Goal: Task Accomplishment & Management: Use online tool/utility

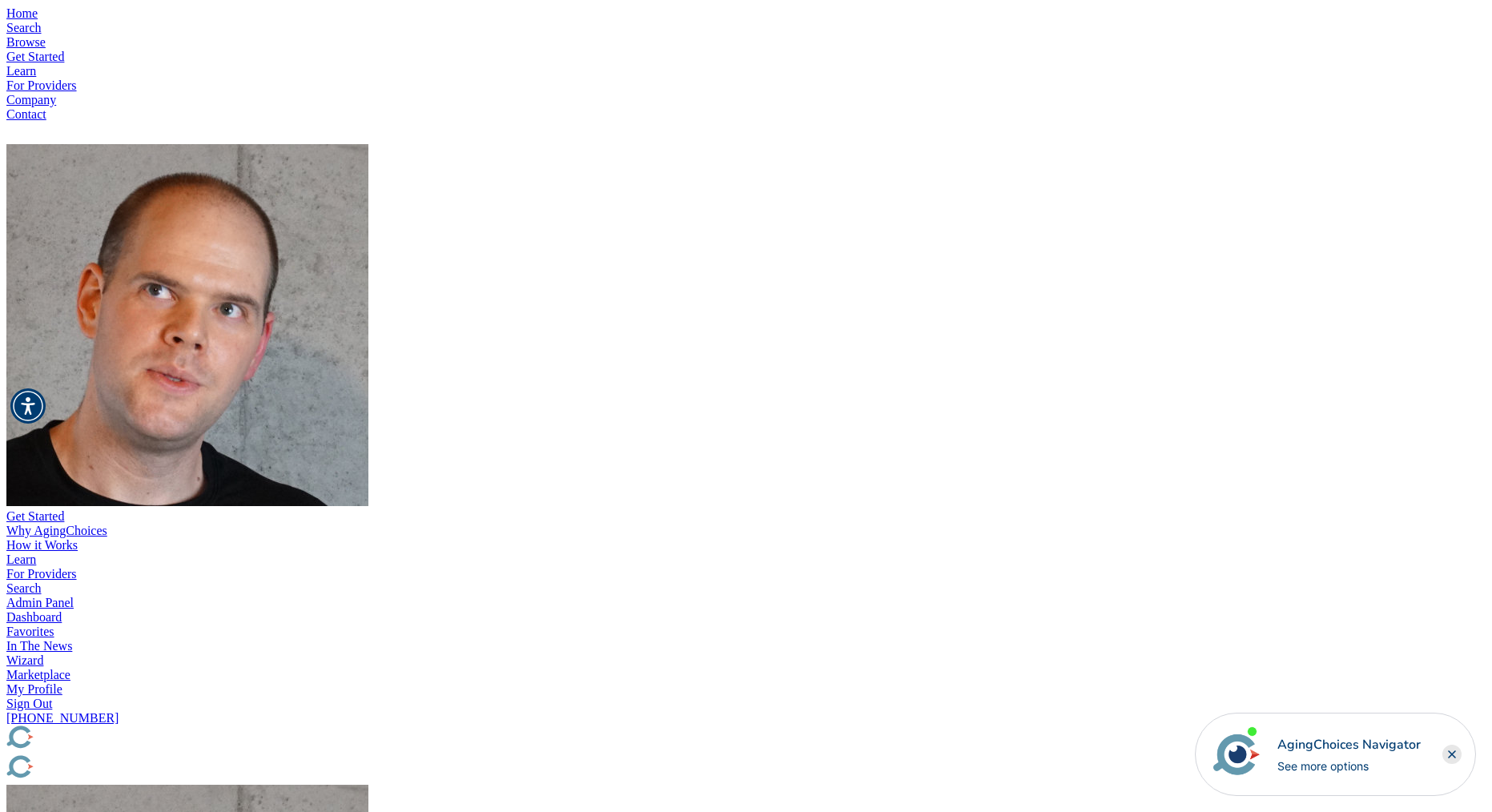
click at [369, 144] on img "Popover trigger" at bounding box center [187, 324] width 362 height 362
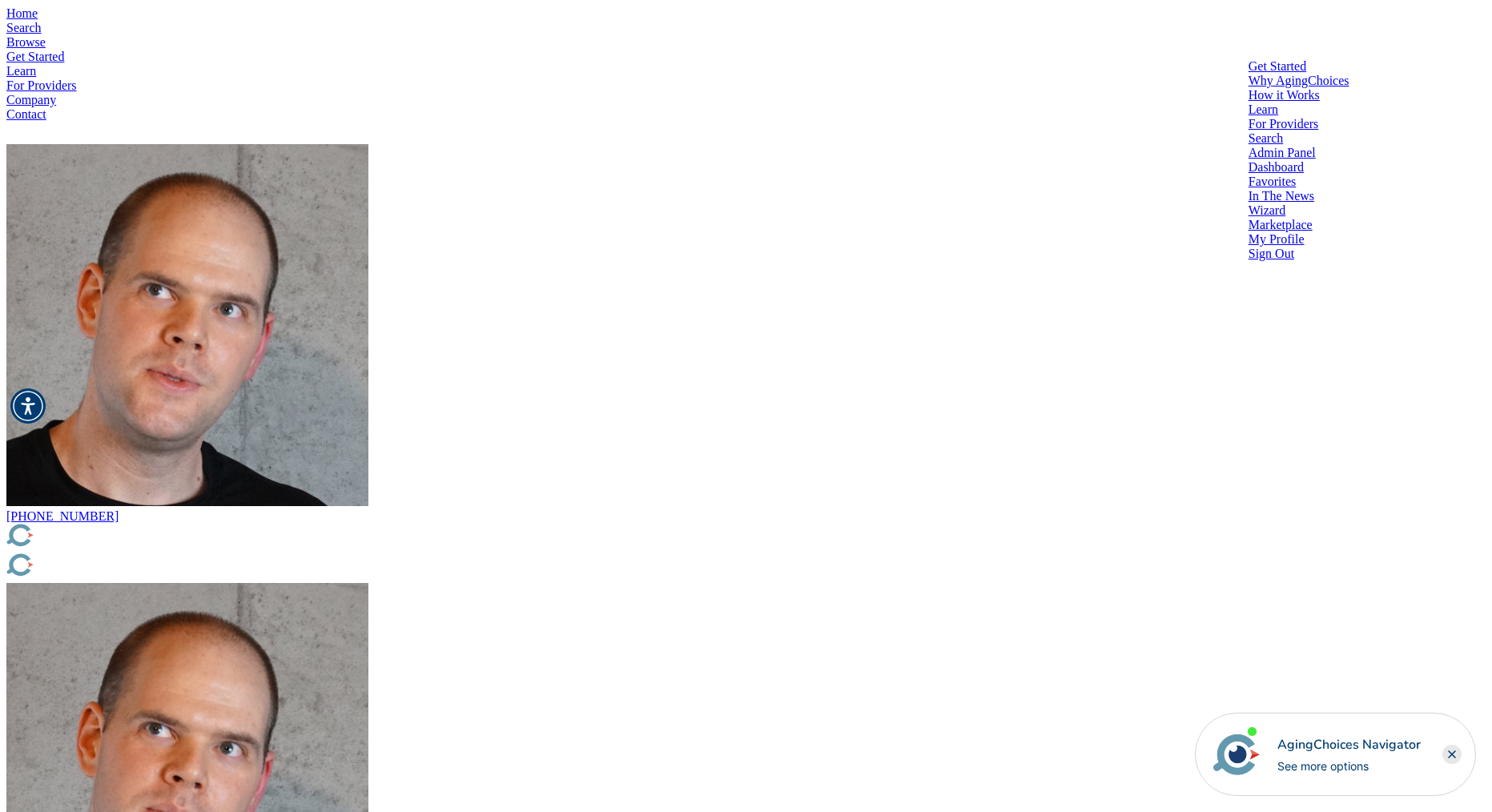
click at [1248, 175] on div at bounding box center [1298, 175] width 101 height 0
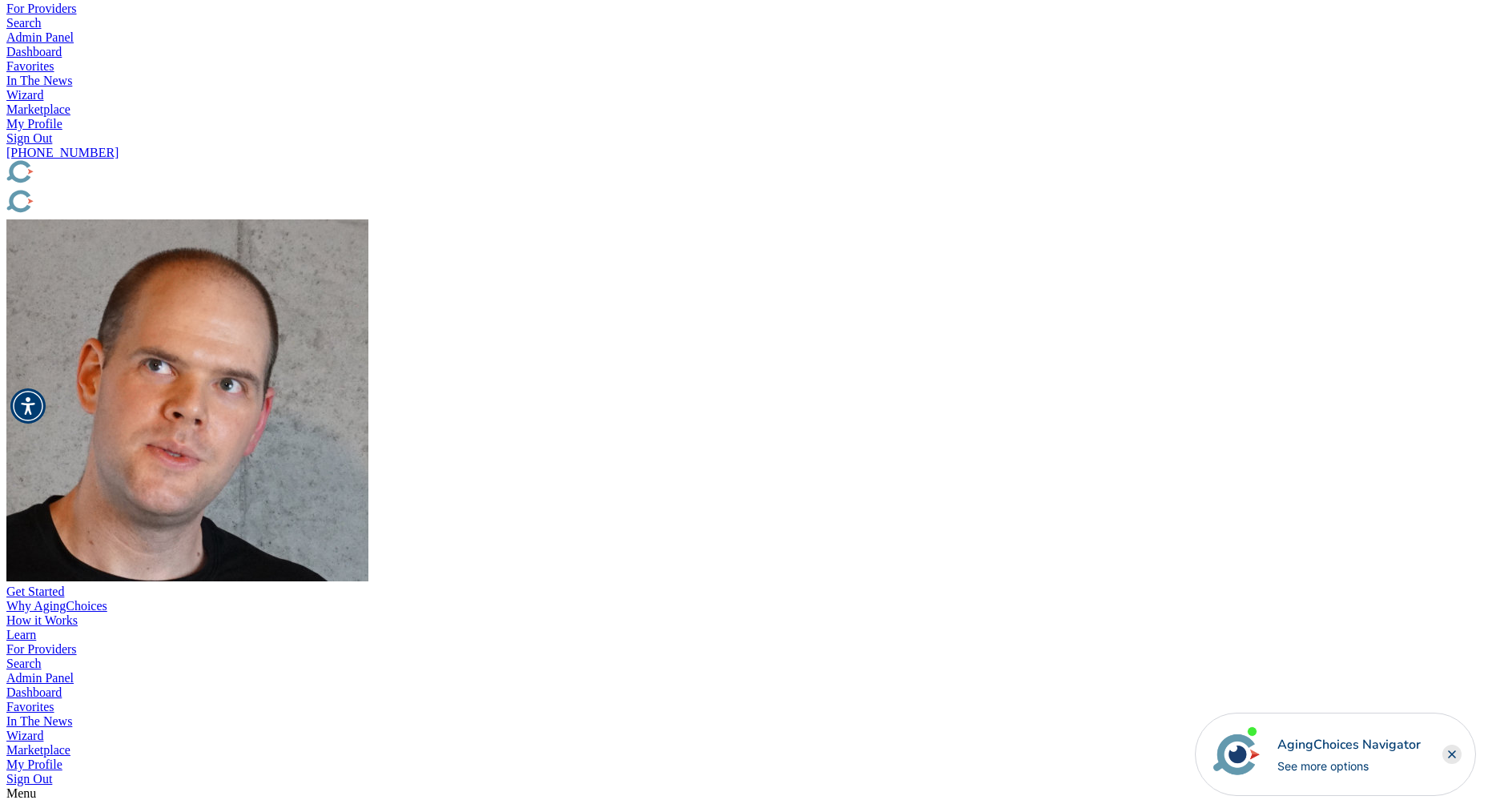
scroll to position [572, 0]
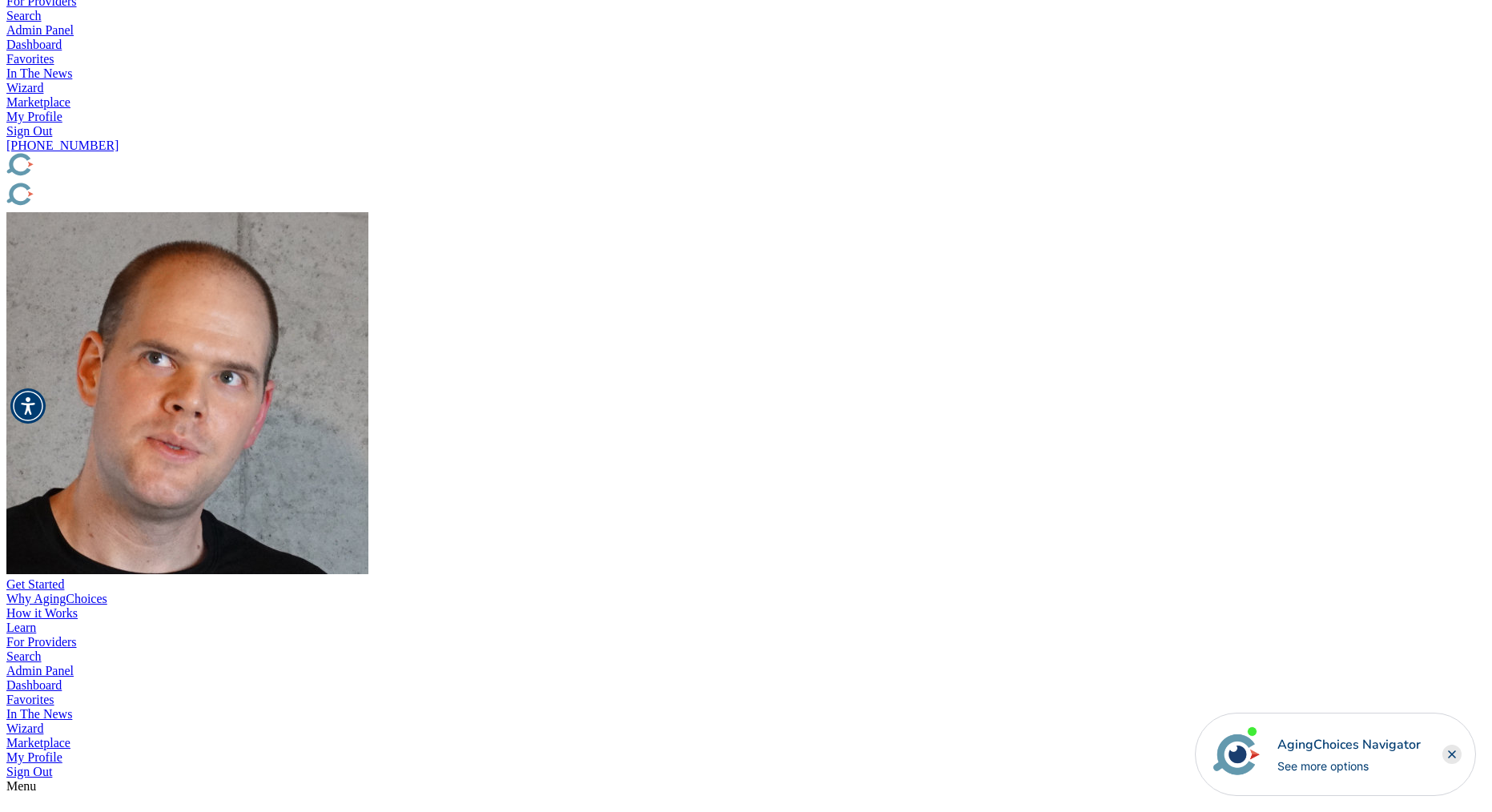
drag, startPoint x: 498, startPoint y: 214, endPoint x: 141, endPoint y: 185, distance: 358.2
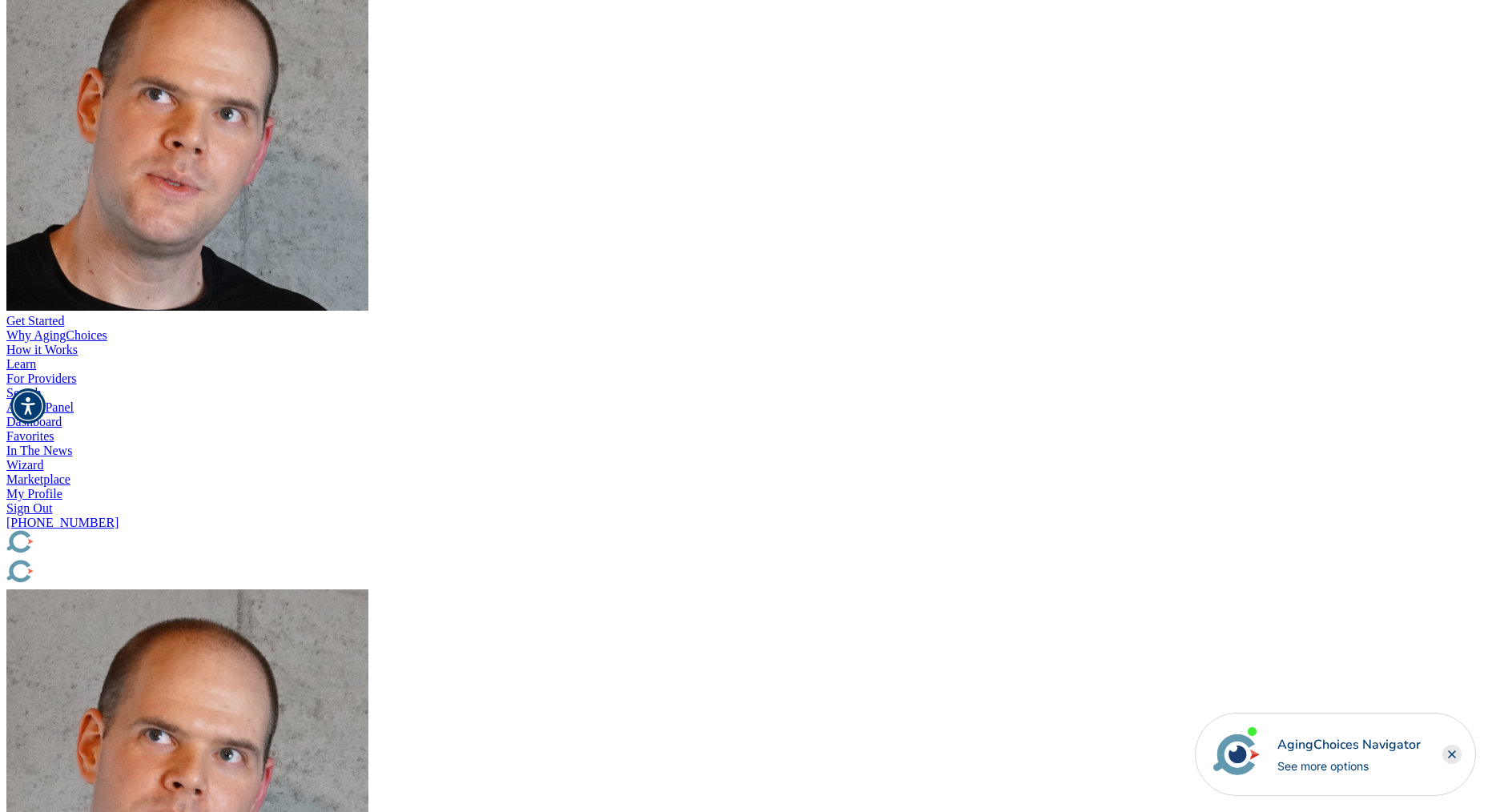
scroll to position [0, 0]
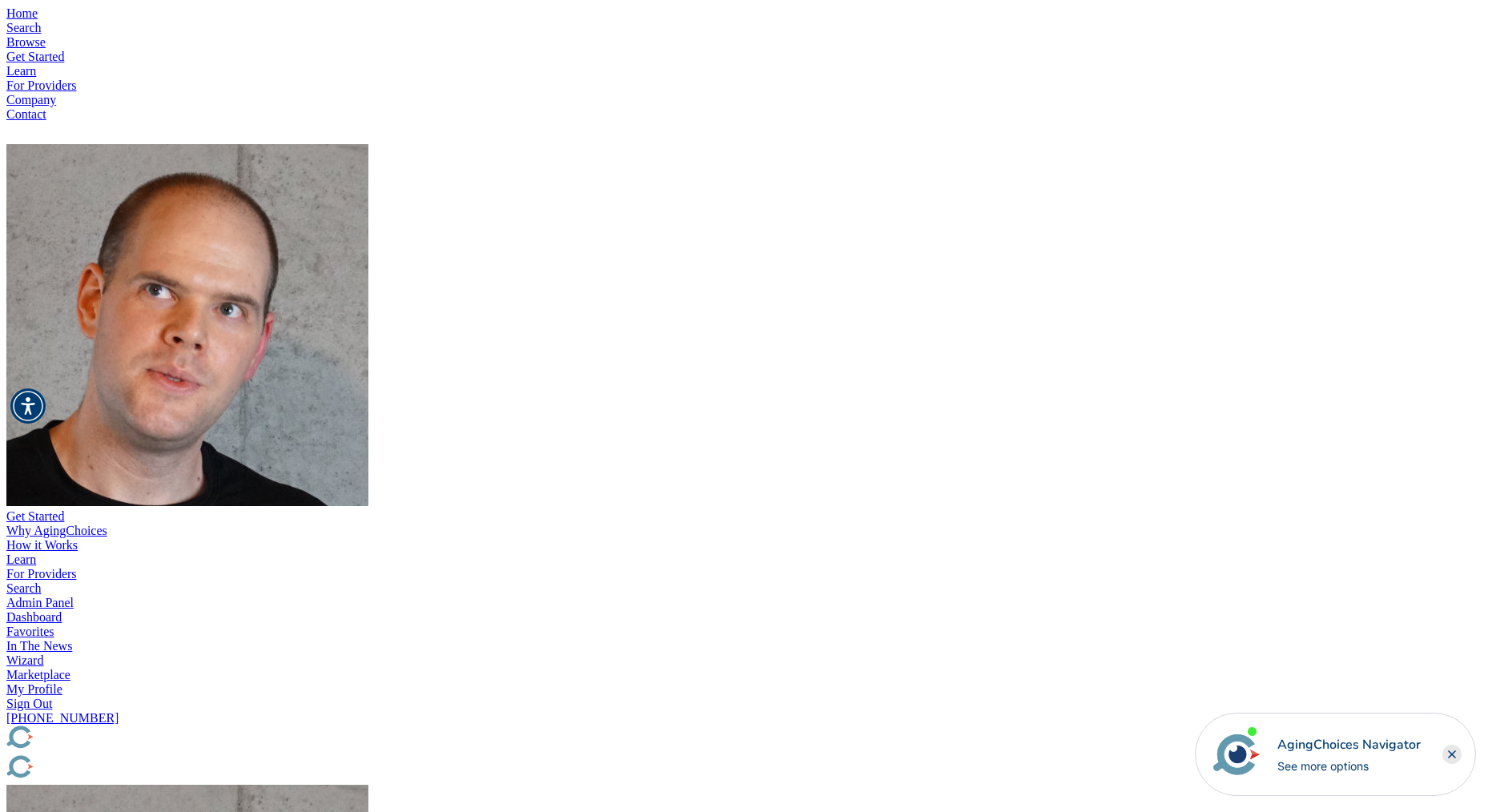
paste input "7af76adec82671c0bd02b8bfe1e8662e"
type input "7af76adec82671c0bd02b8bfe1e8662e"
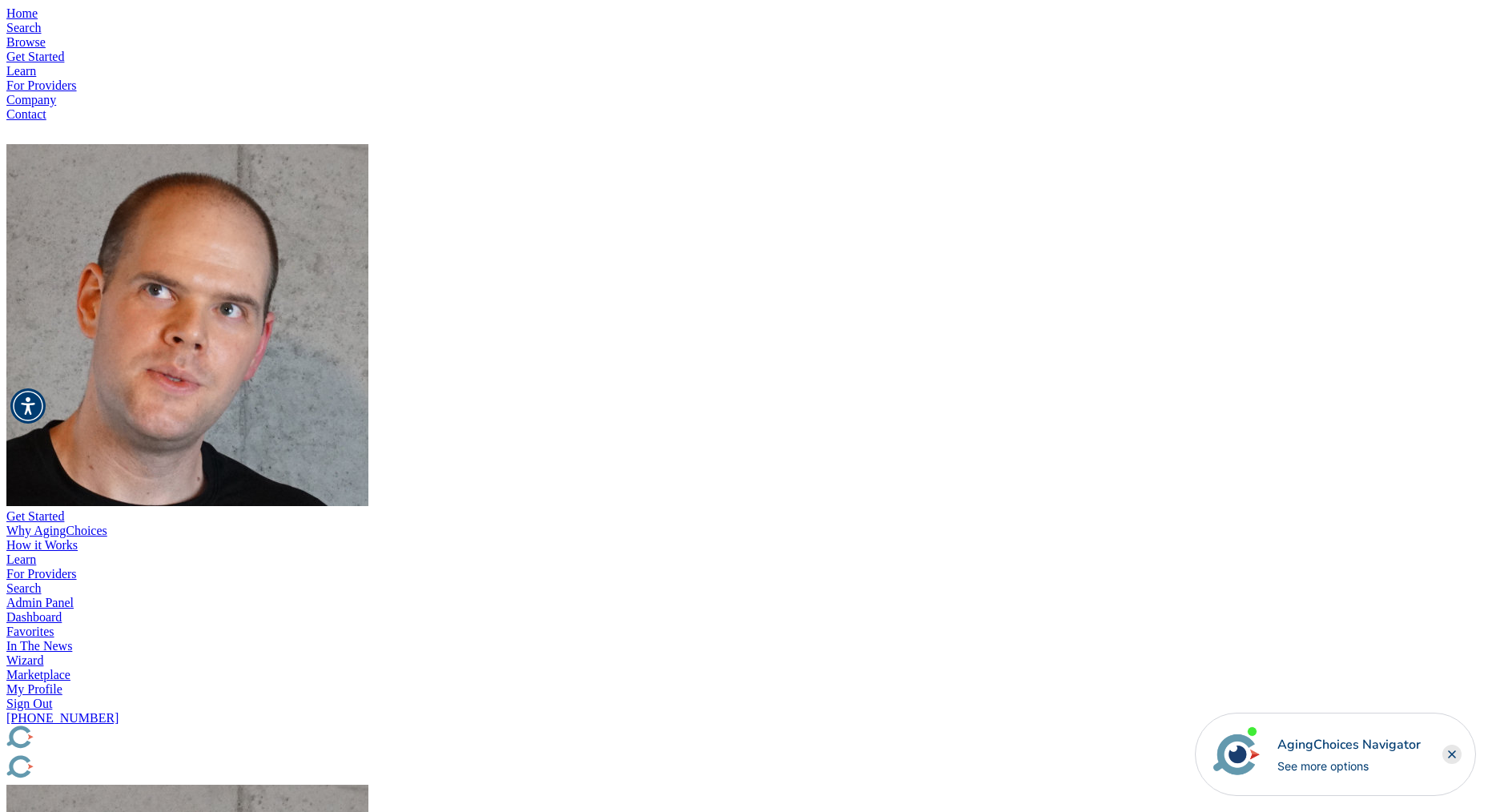
drag, startPoint x: 1055, startPoint y: 320, endPoint x: 1366, endPoint y: 327, distance: 311.1
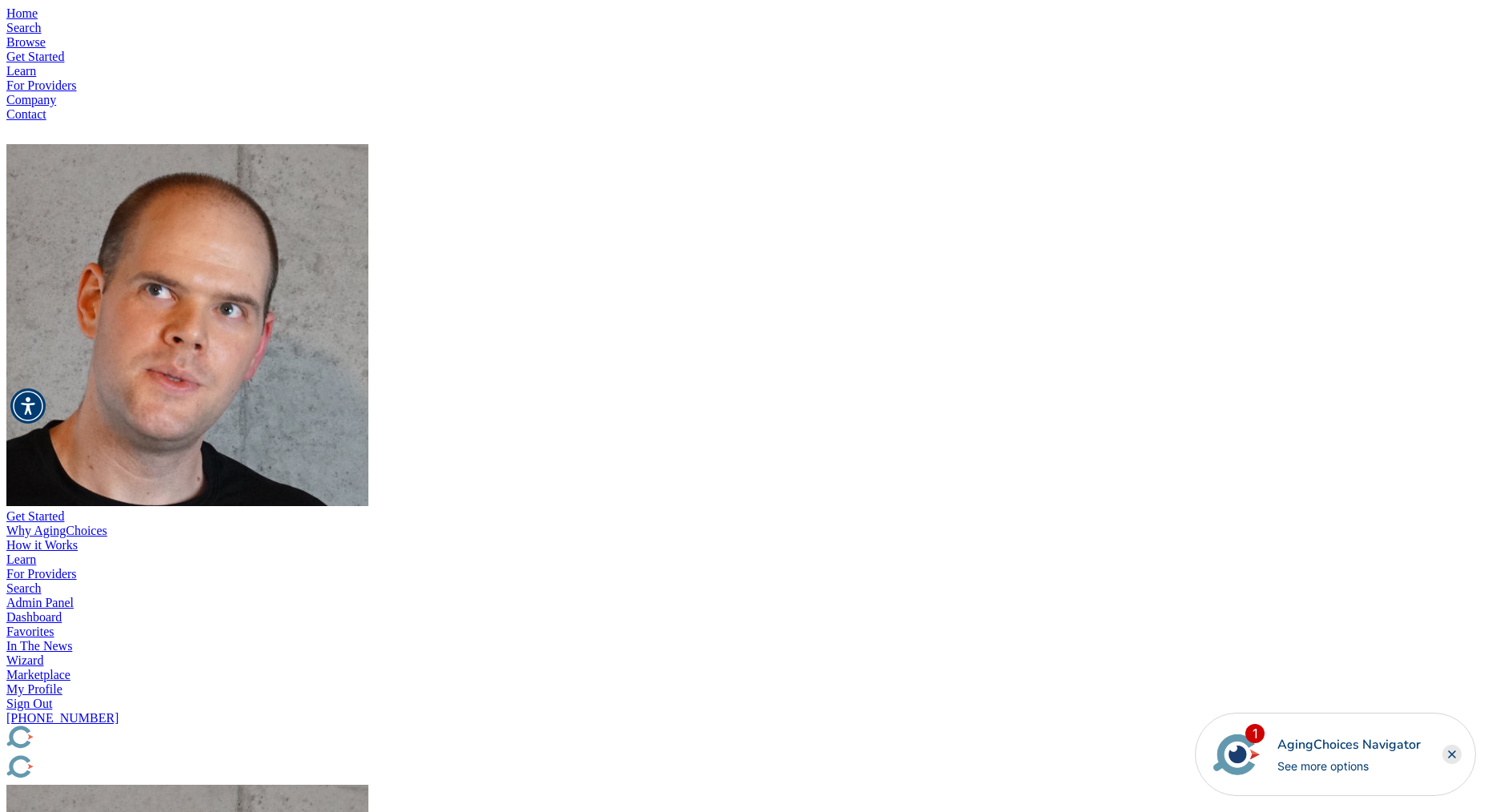
paste input "7af76adec82671c0bd02b8bfe1e8662e"
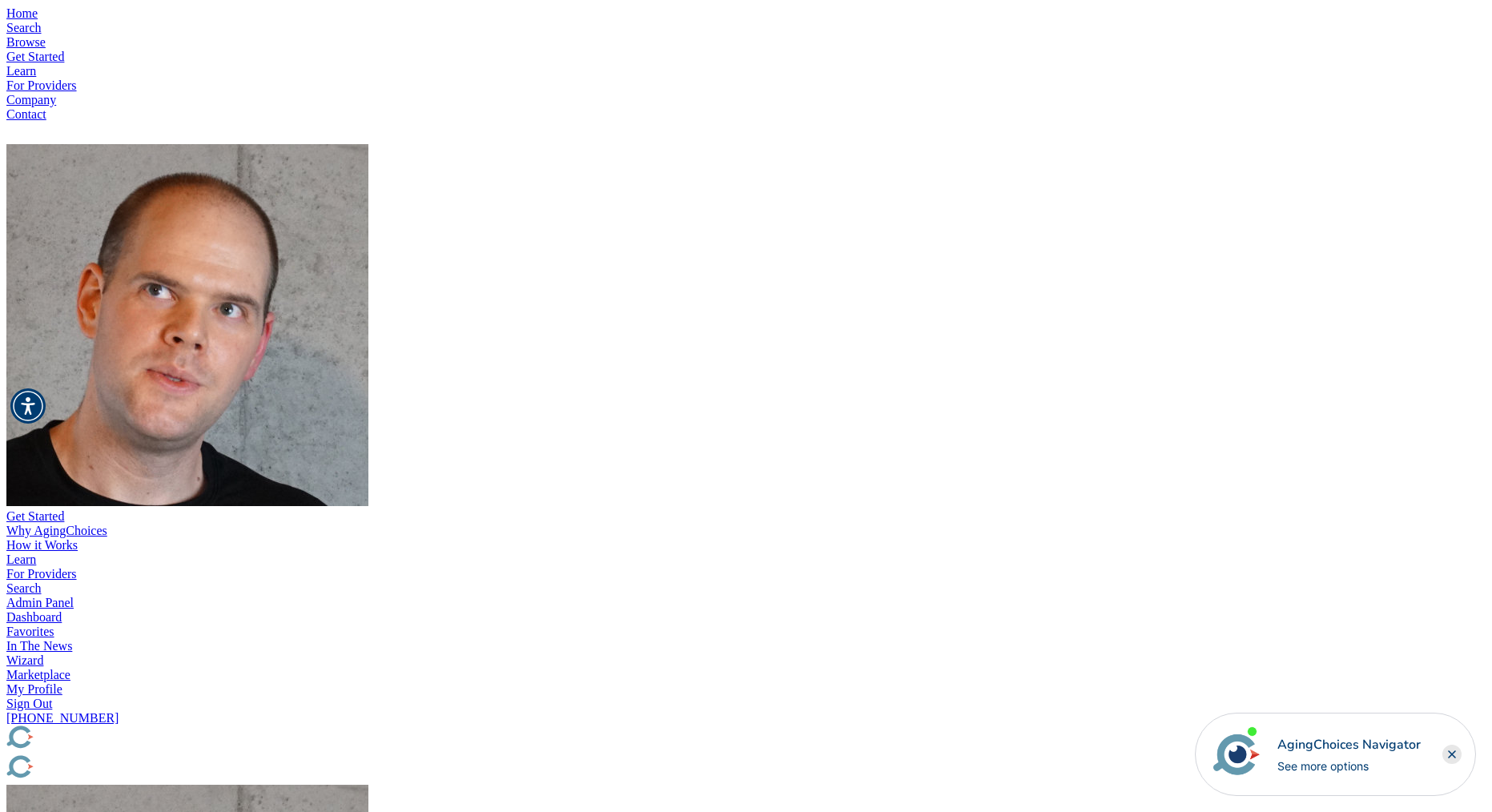
type input "7af76adec82671c0bd02b8bfe1e8662e"
paste input "7af76adec82671c0bd02b8bfe1e8662e"
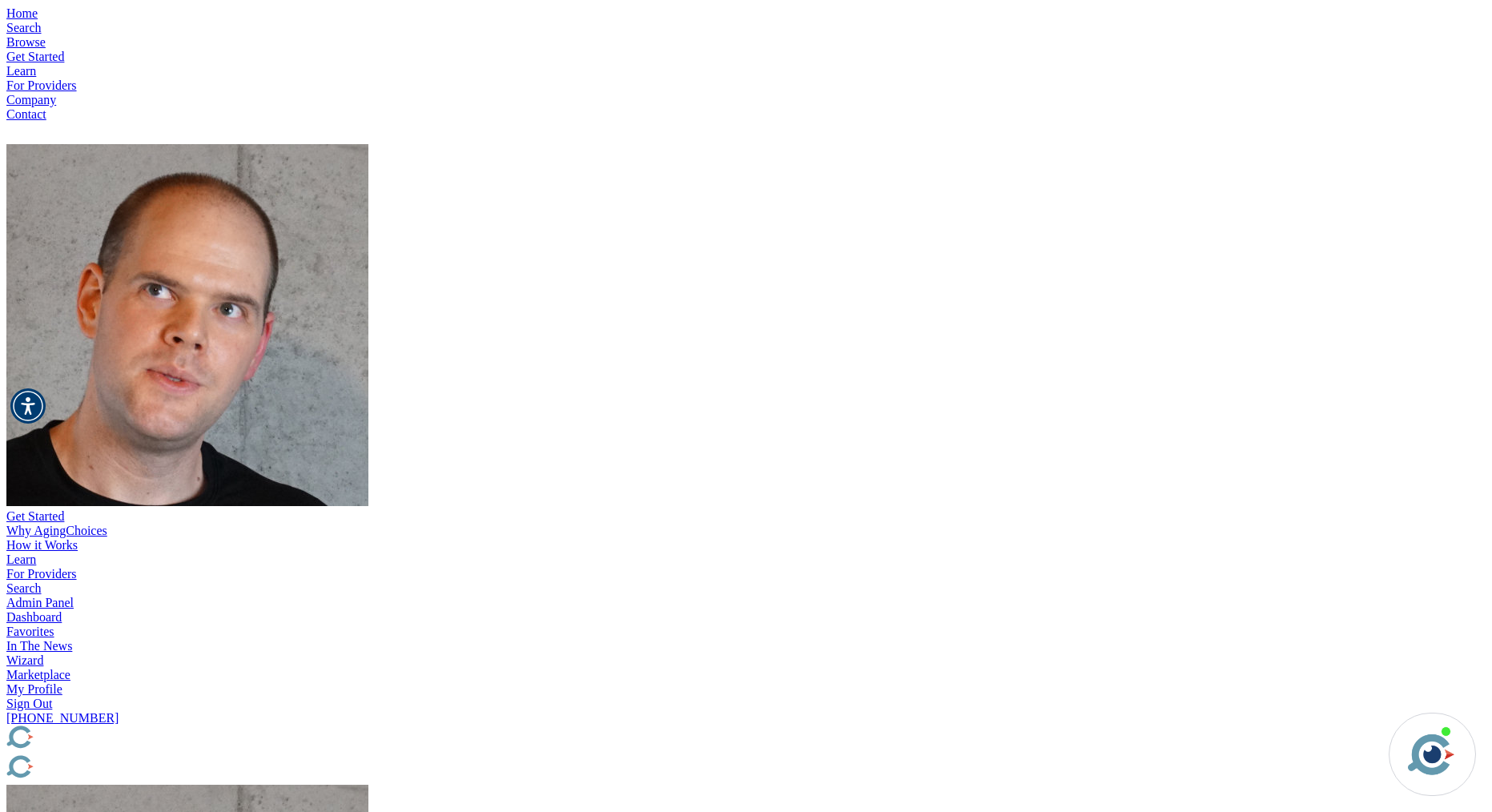
scroll to position [0, 14]
type input "7af76adec82671c0bd02b8bfe1e8662e"
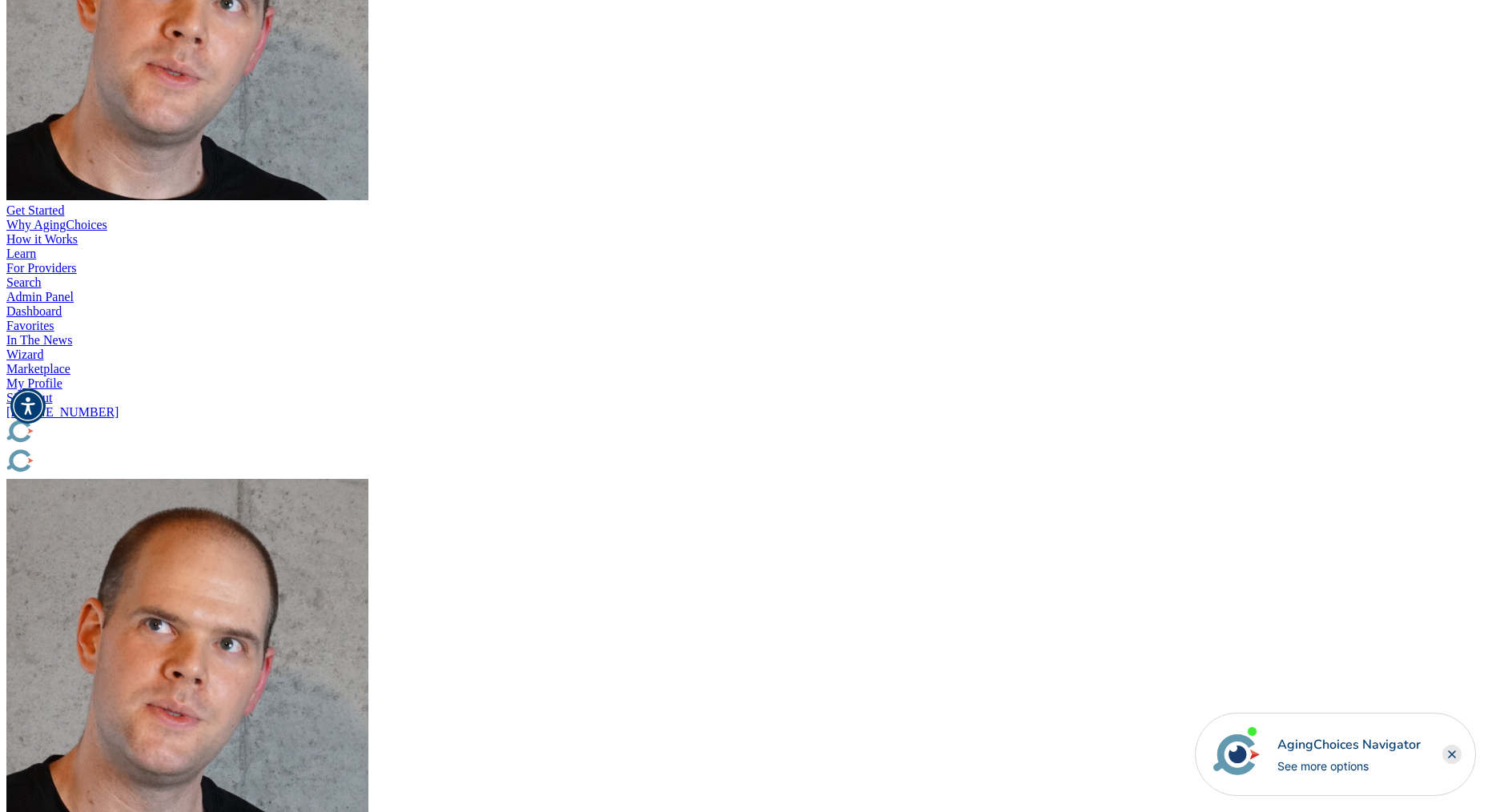
scroll to position [309, 0]
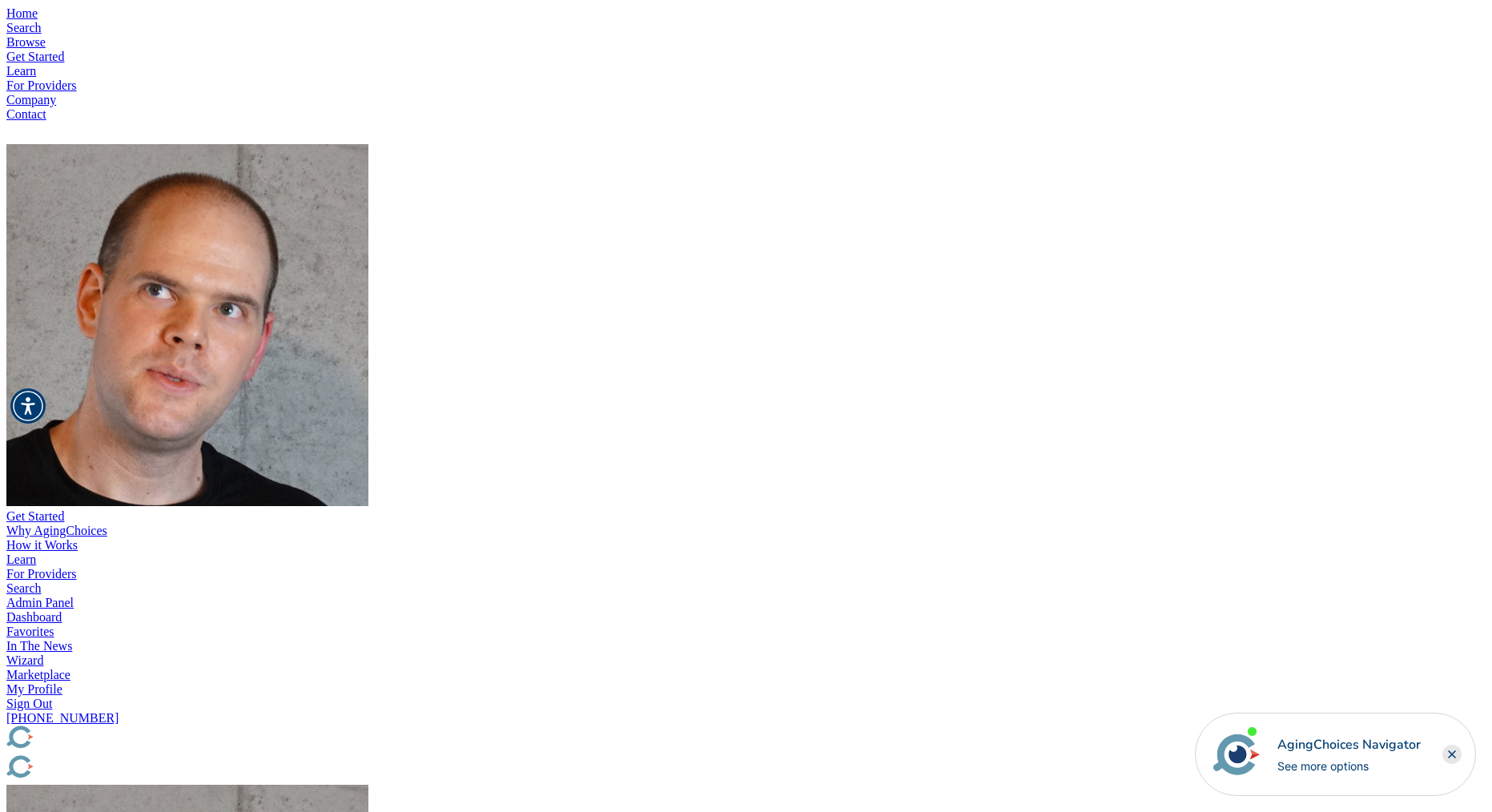
click at [369, 144] on img "Popover trigger" at bounding box center [187, 324] width 362 height 362
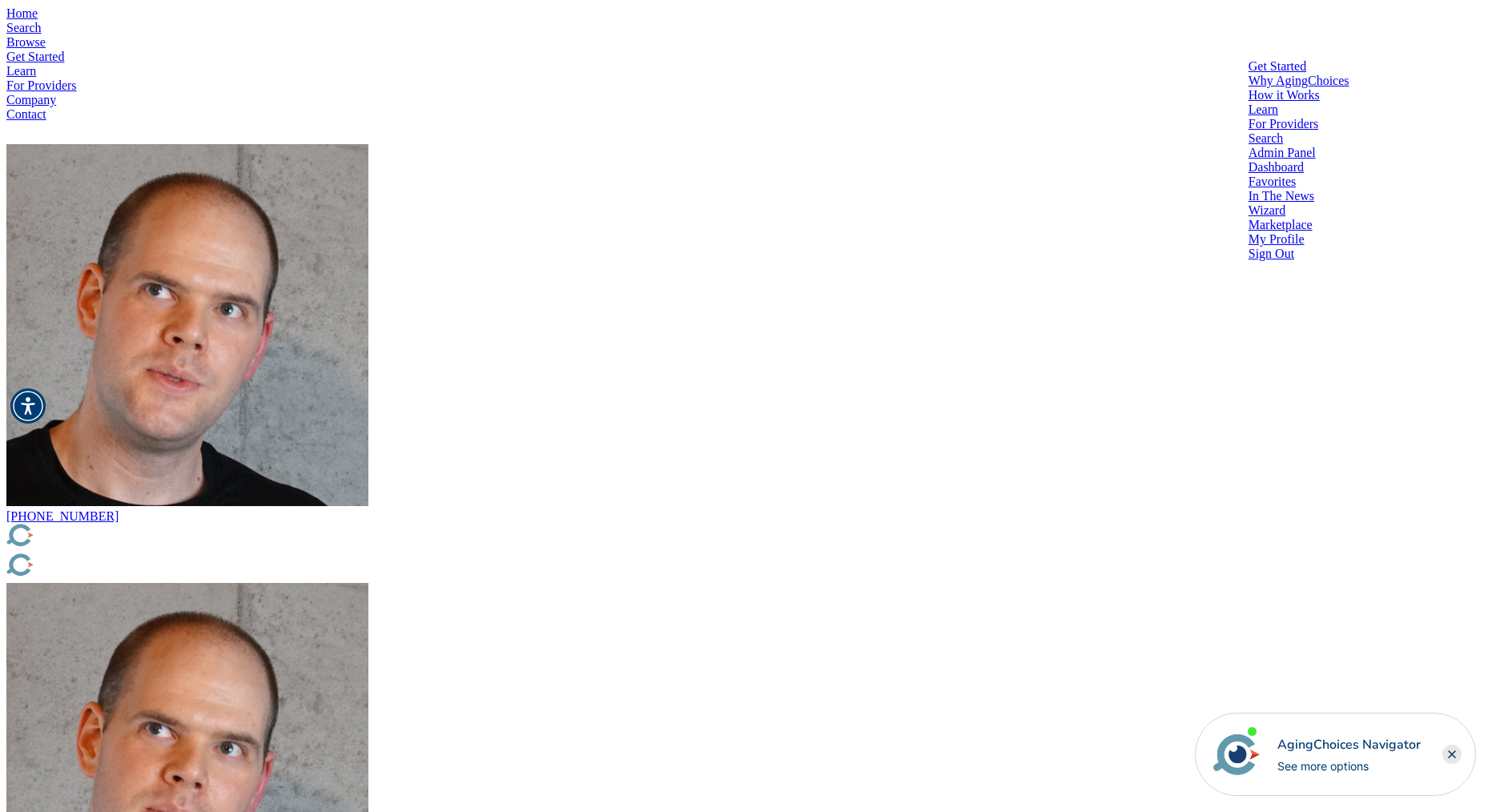
click at [1248, 261] on div at bounding box center [1298, 261] width 101 height 0
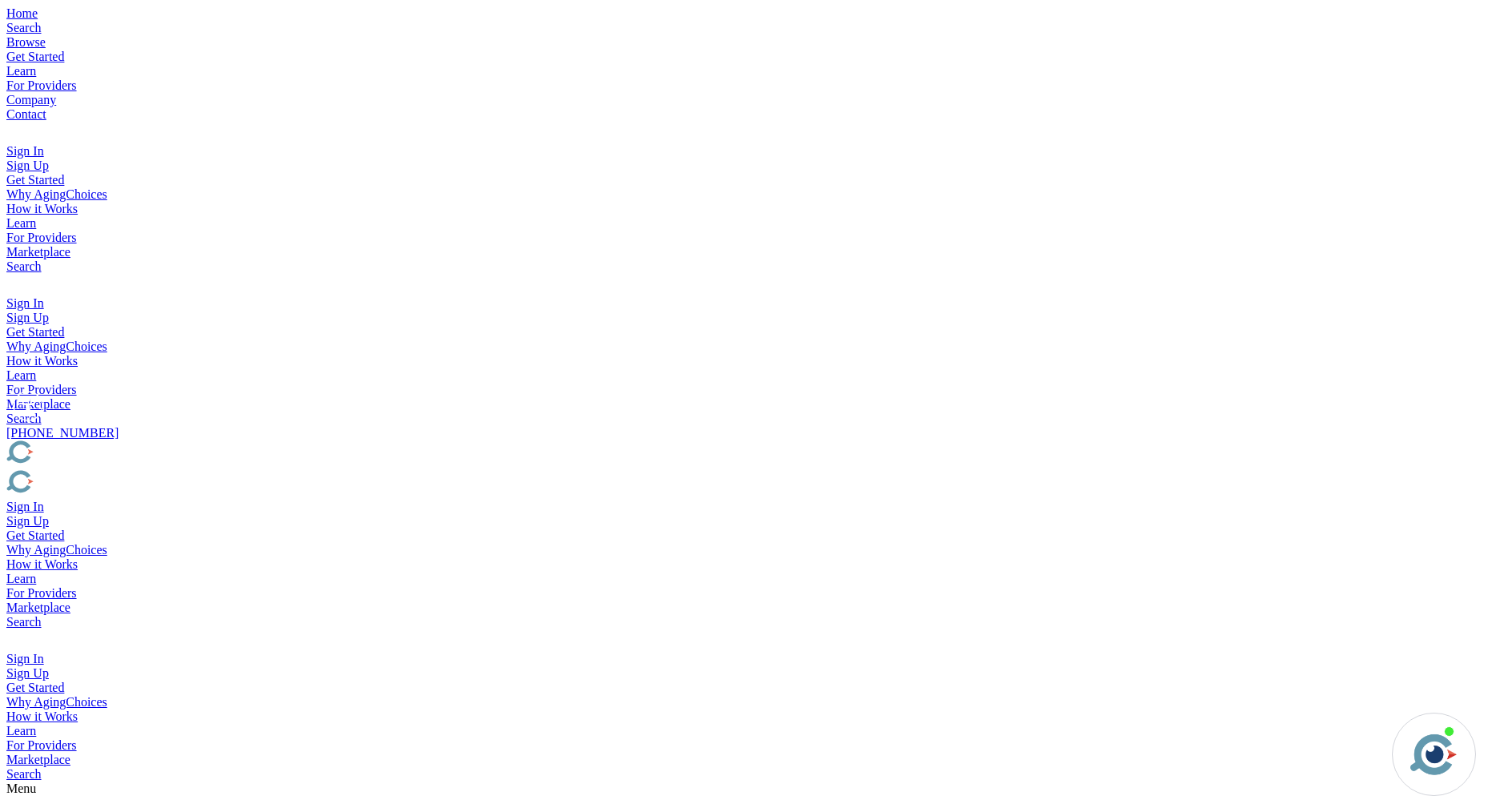
type input "[PERSON_NAME][EMAIL_ADDRESS][DOMAIN_NAME]"
